Goal: Obtain resource: Download file/media

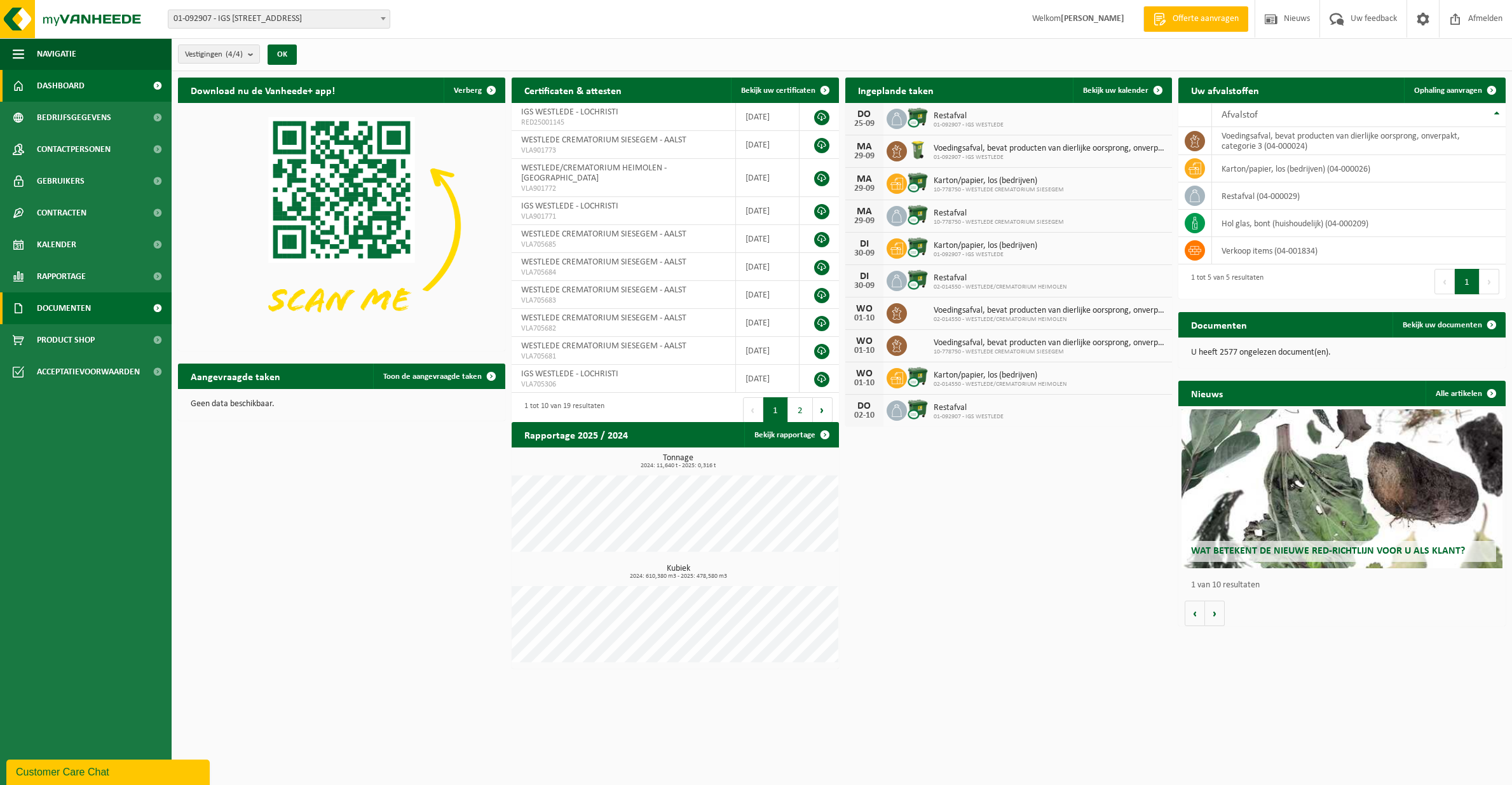
click at [79, 304] on span "Documenten" at bounding box center [64, 308] width 54 height 32
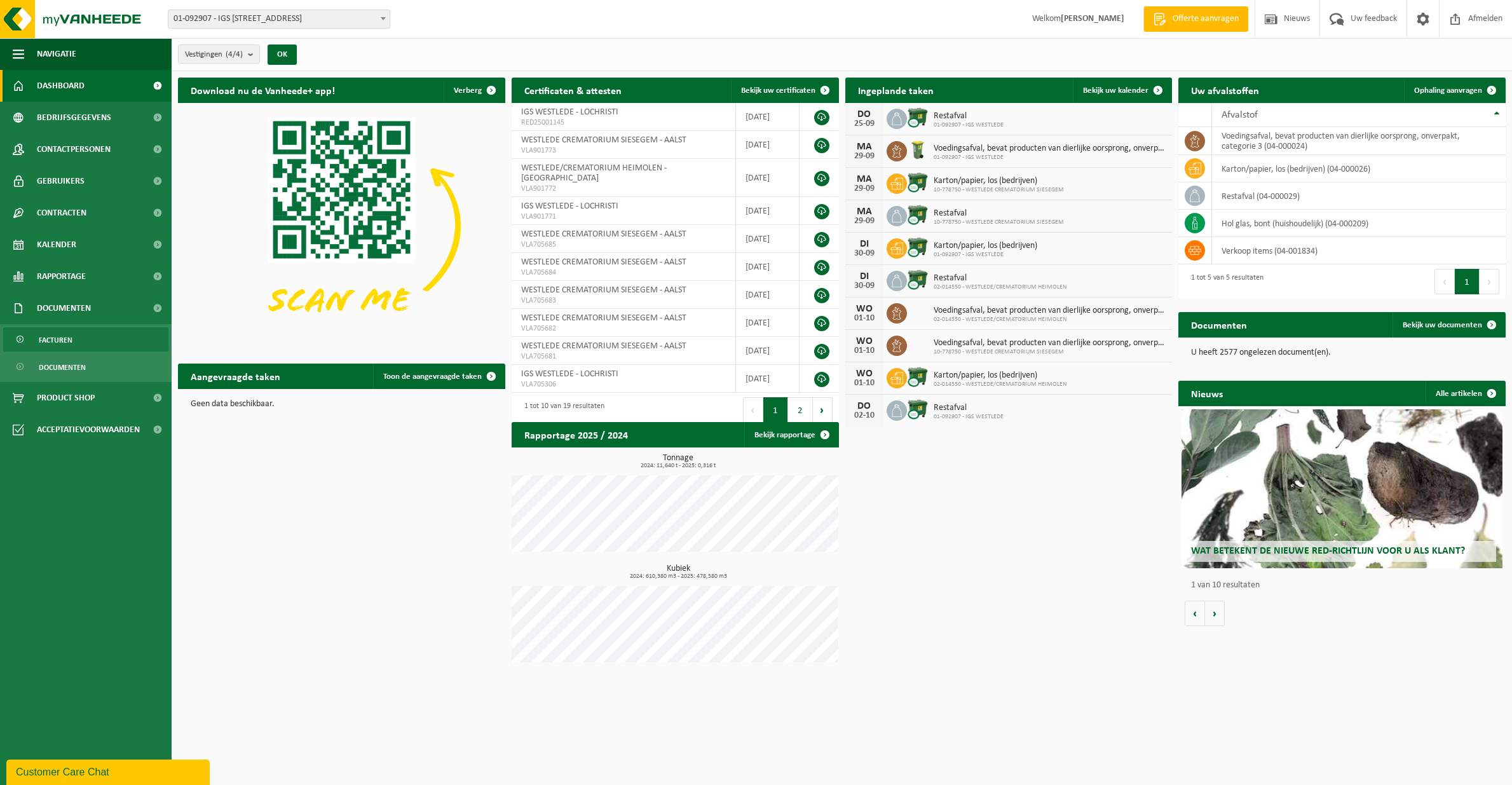
click at [57, 340] on span "Facturen" at bounding box center [55, 340] width 34 height 24
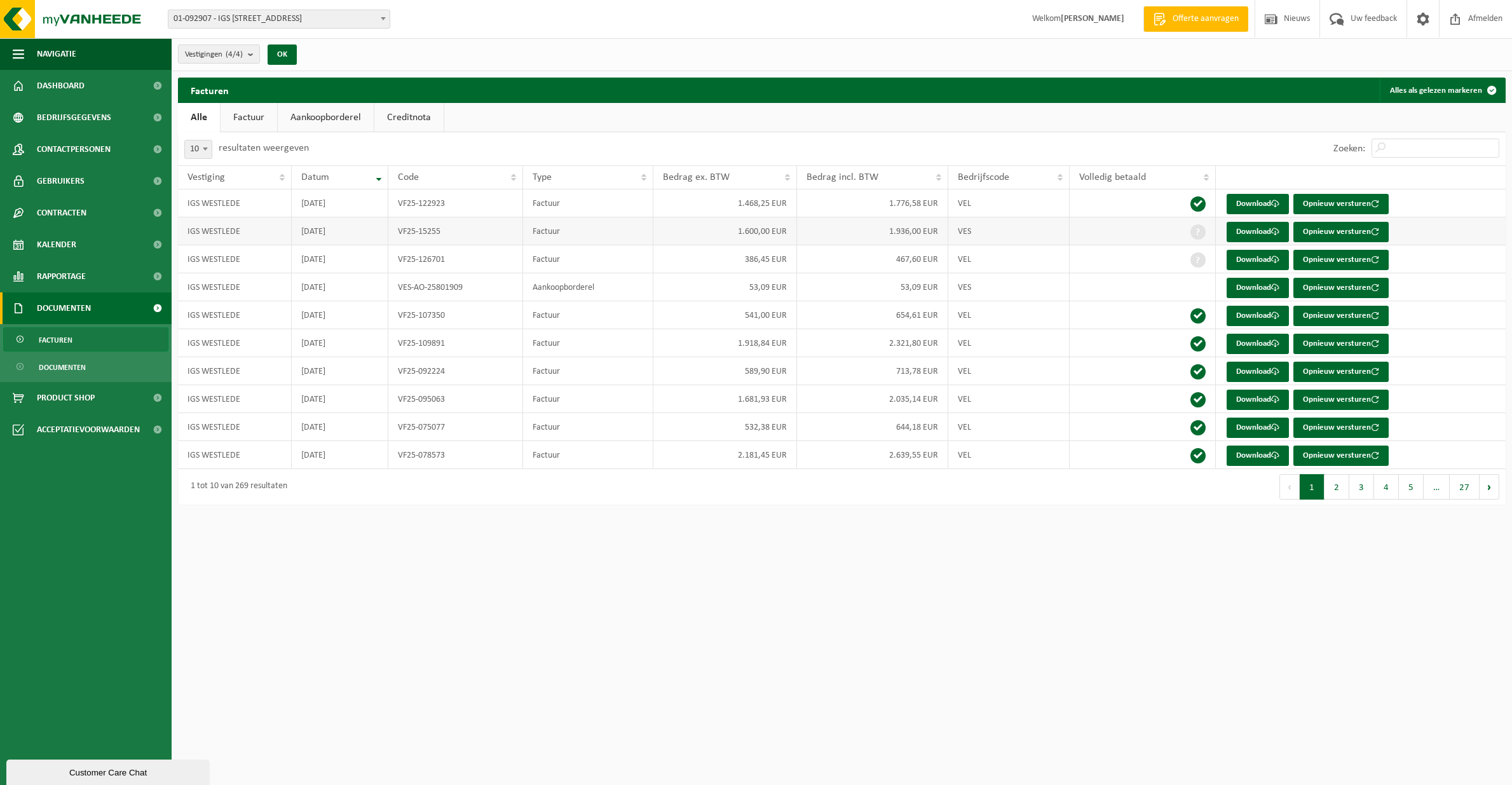
click at [905, 231] on td "1.936,00 EUR" at bounding box center [872, 231] width 151 height 28
click at [68, 366] on span "Documenten" at bounding box center [62, 367] width 47 height 24
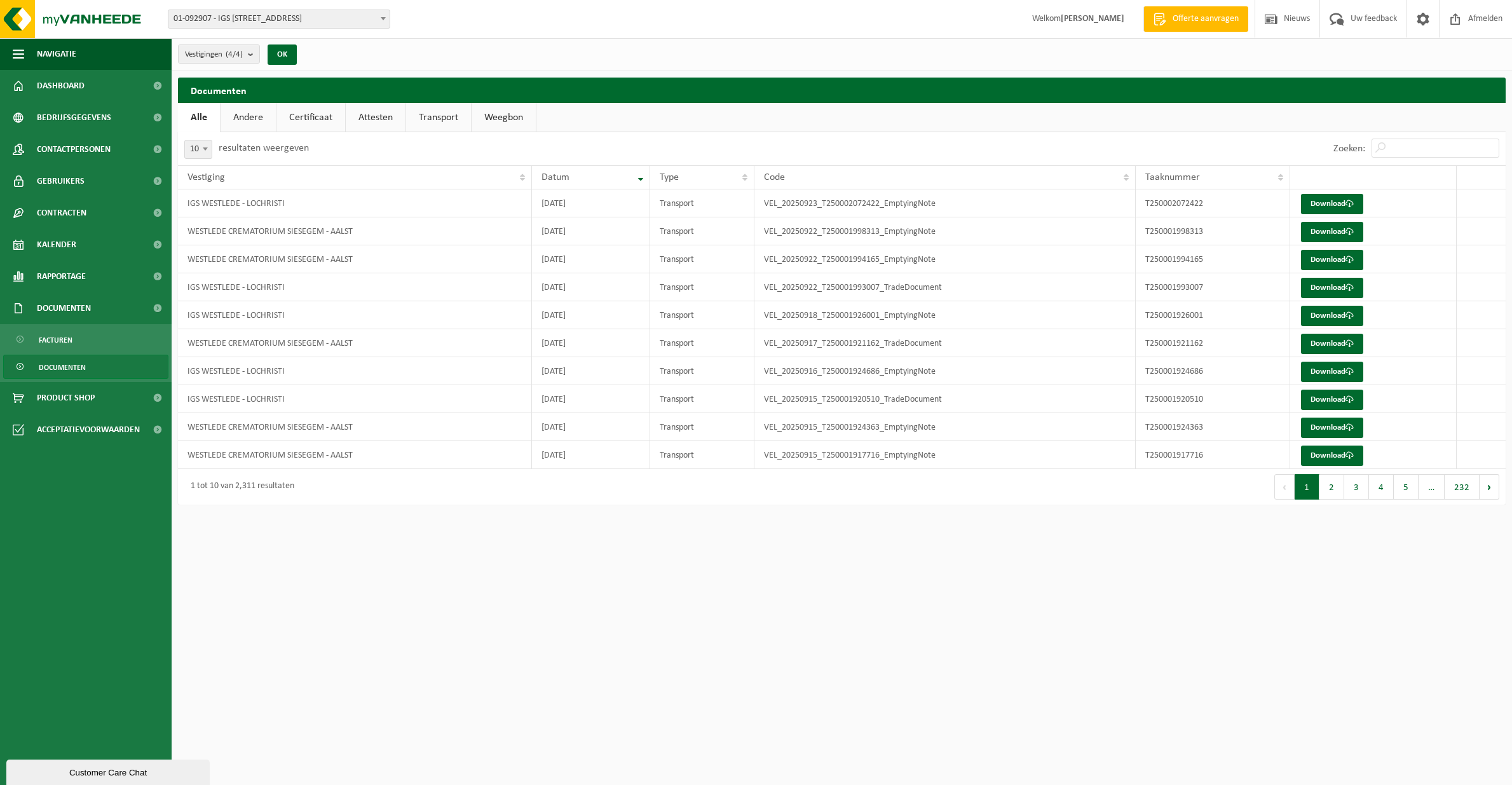
click at [319, 122] on link "Certificaat" at bounding box center [310, 117] width 68 height 29
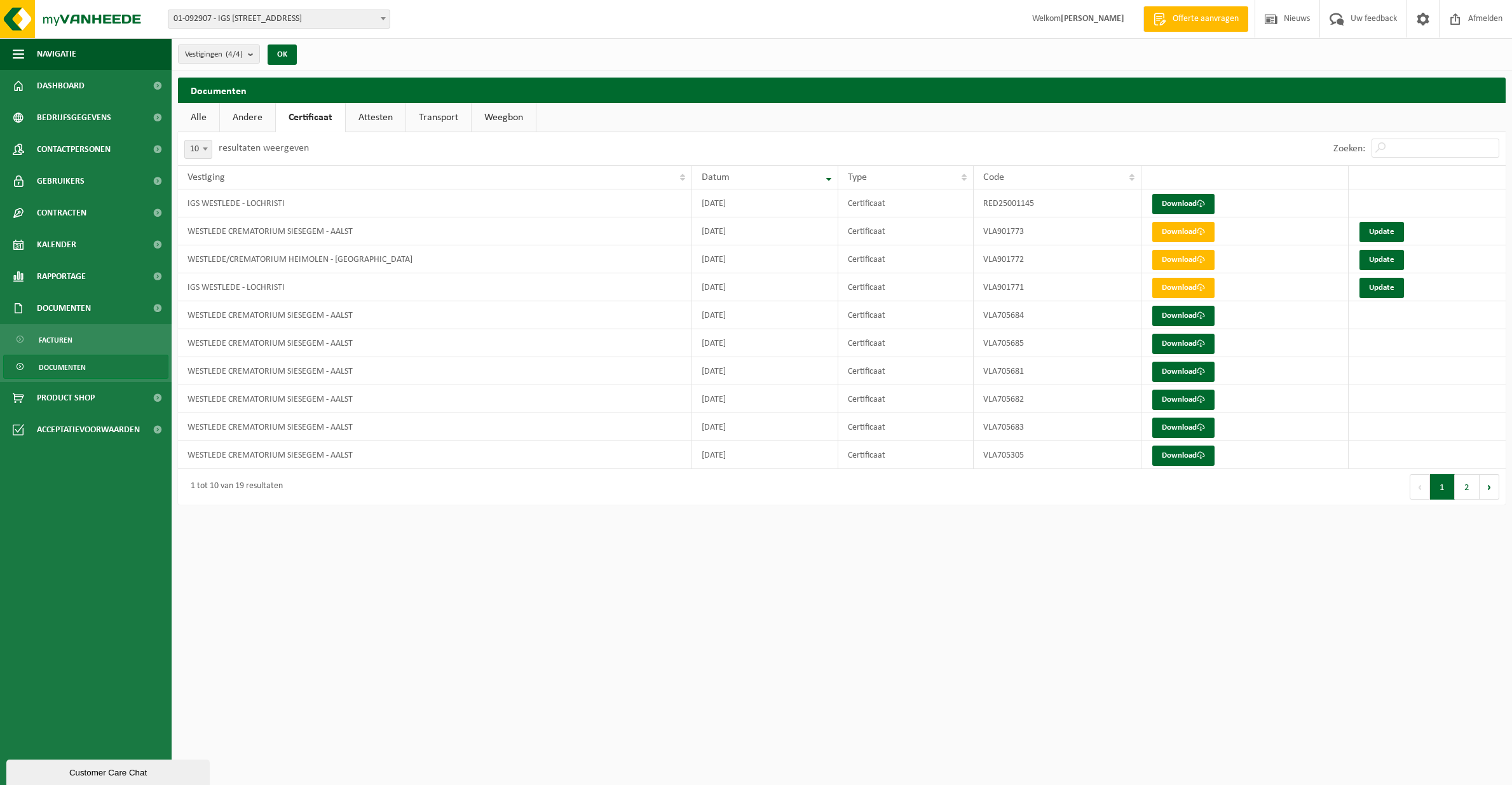
click at [374, 121] on link "Attesten" at bounding box center [376, 117] width 60 height 29
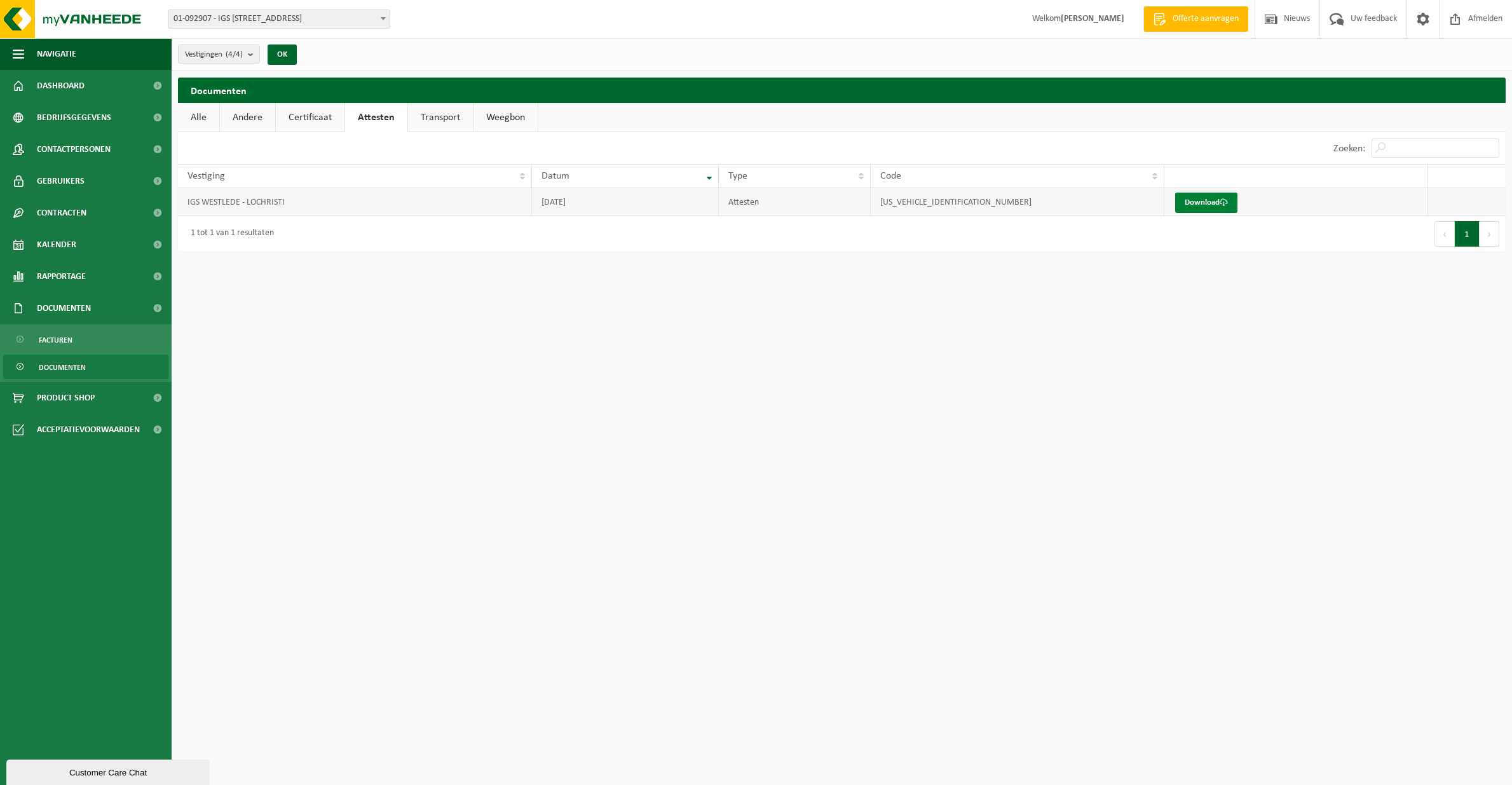
click at [1211, 203] on link "Download" at bounding box center [1207, 202] width 62 height 20
click at [69, 84] on span "Dashboard" at bounding box center [60, 86] width 48 height 32
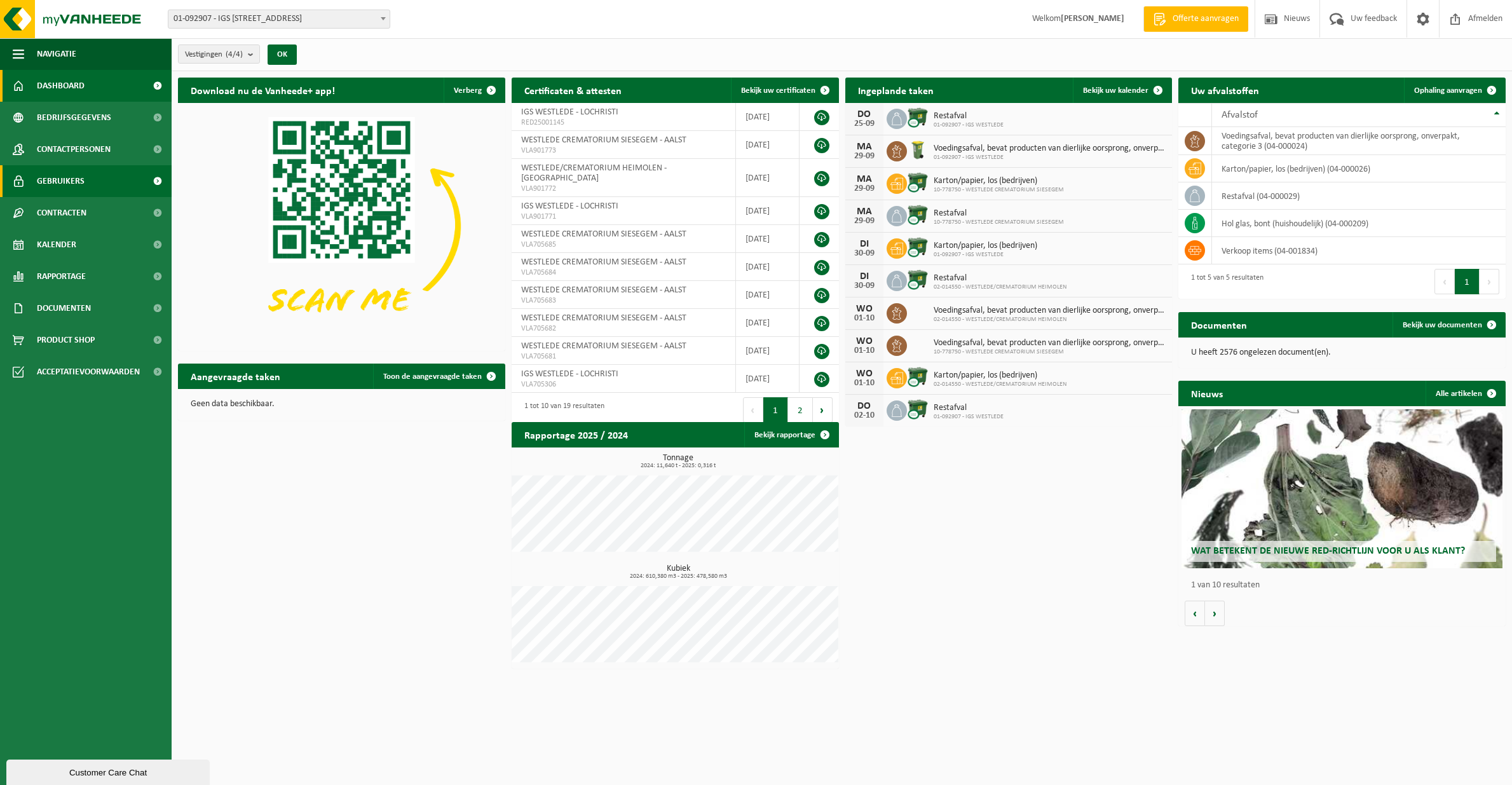
click at [59, 178] on span "Gebruikers" at bounding box center [60, 181] width 48 height 32
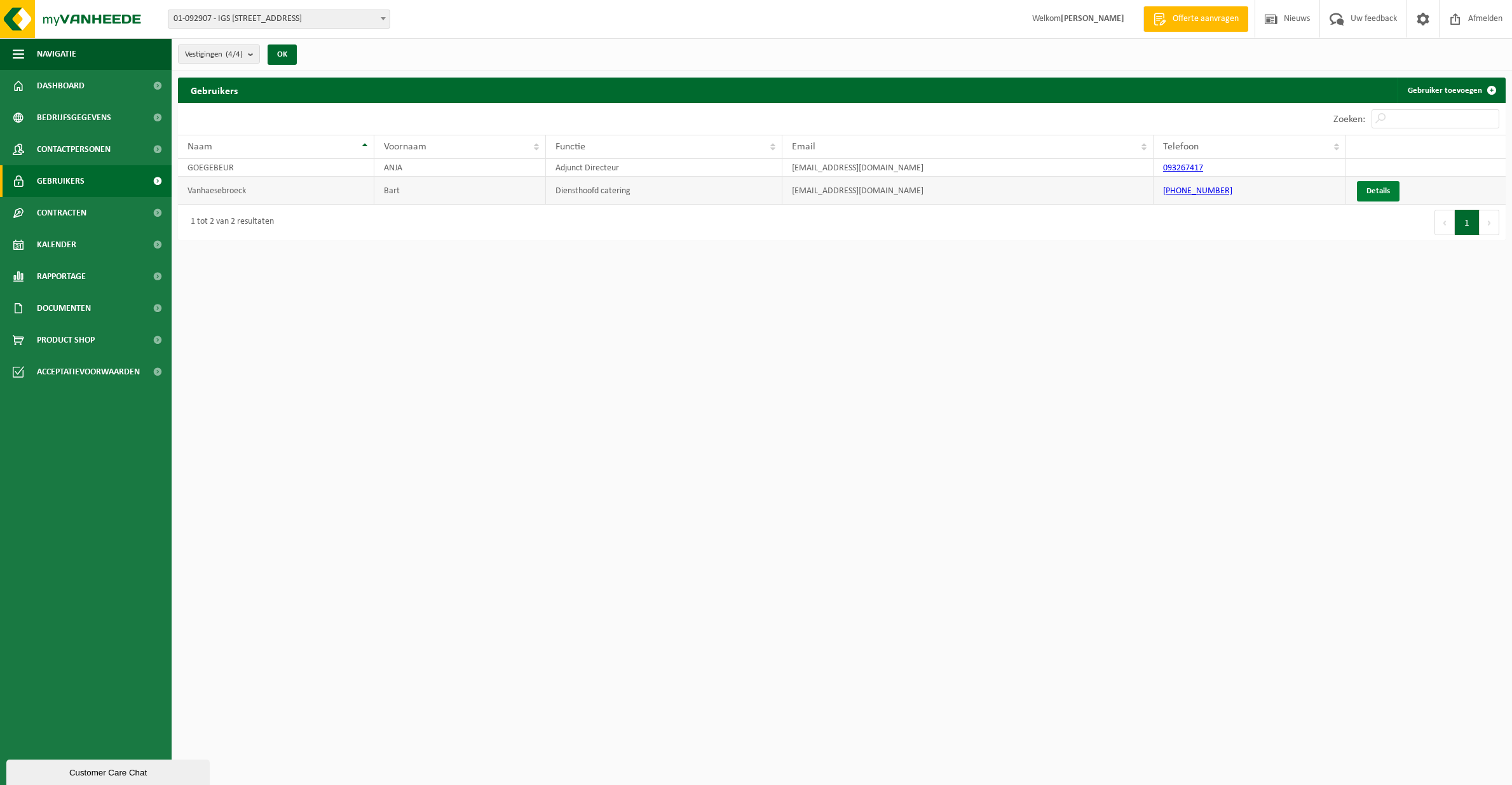
click at [1381, 190] on link "Details" at bounding box center [1379, 191] width 43 height 20
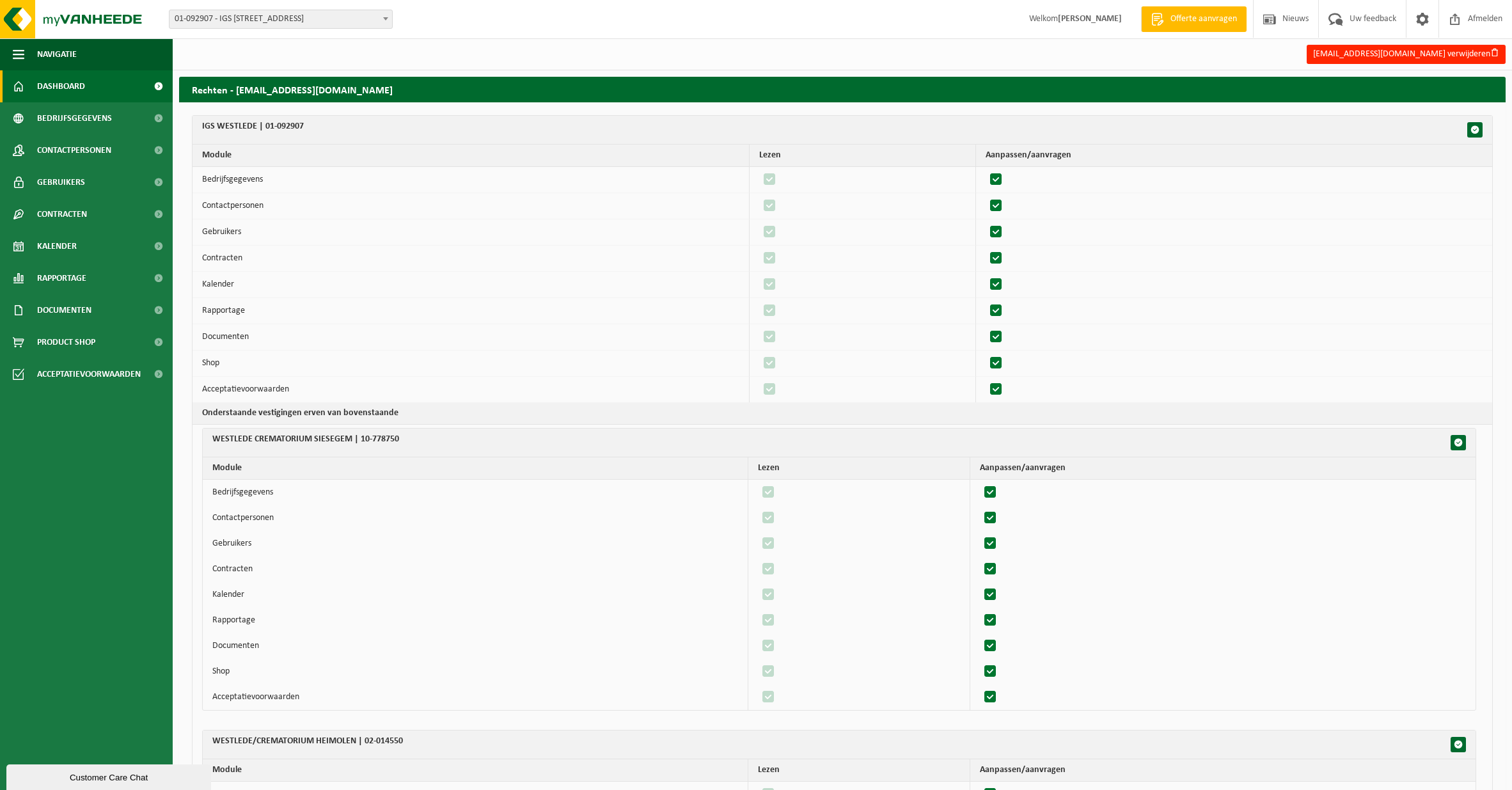
click at [65, 83] on span "Dashboard" at bounding box center [60, 86] width 48 height 32
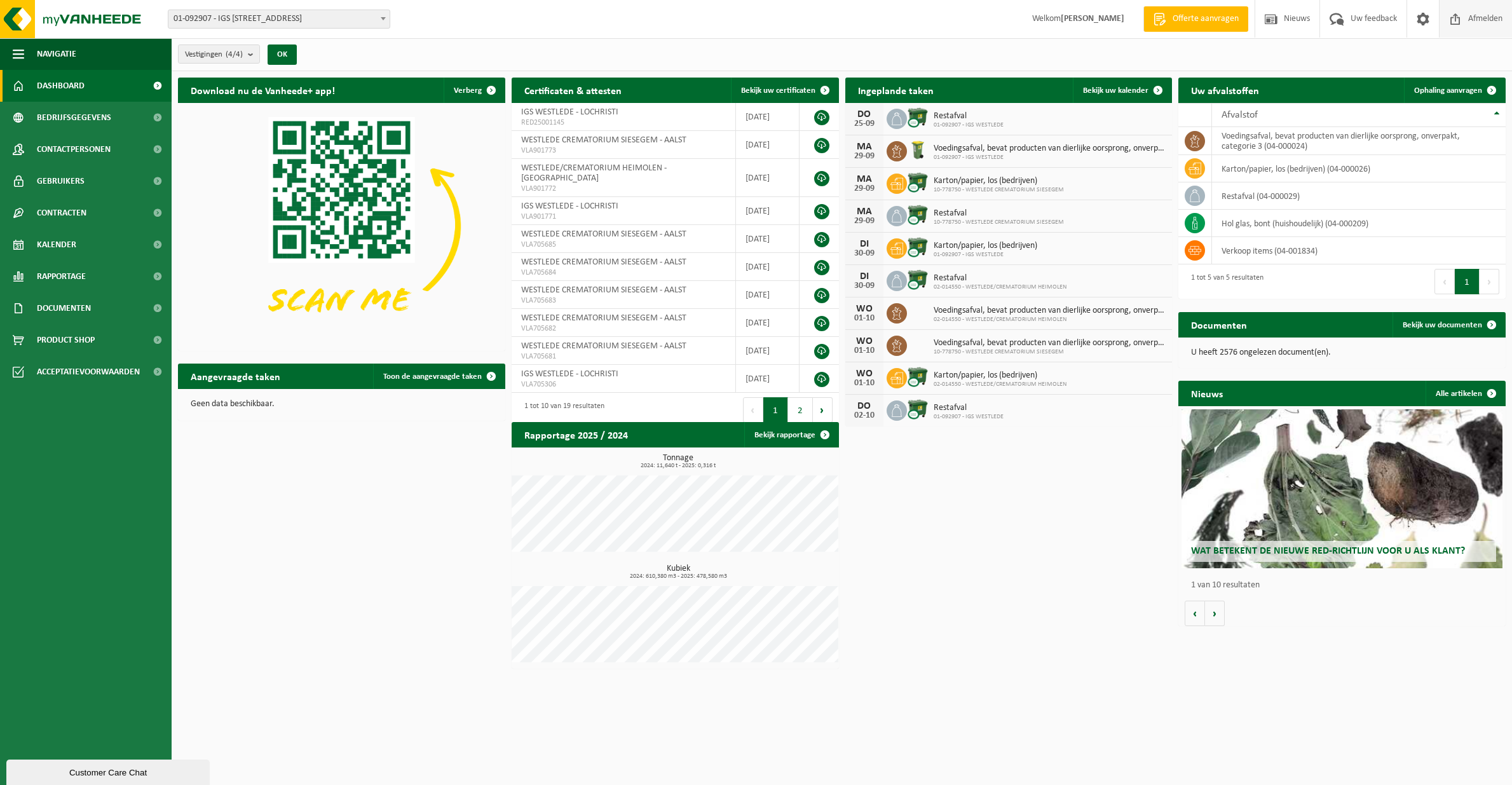
click at [1489, 19] on span "Afmelden" at bounding box center [1485, 19] width 41 height 37
